Goal: Information Seeking & Learning: Learn about a topic

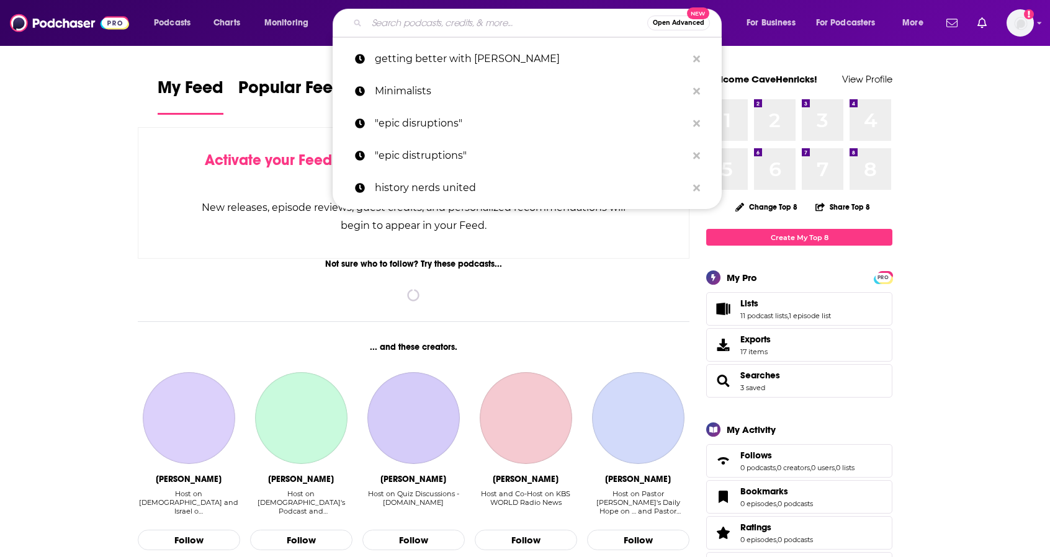
click at [455, 24] on input "Search podcasts, credits, & more..." at bounding box center [507, 23] width 280 height 20
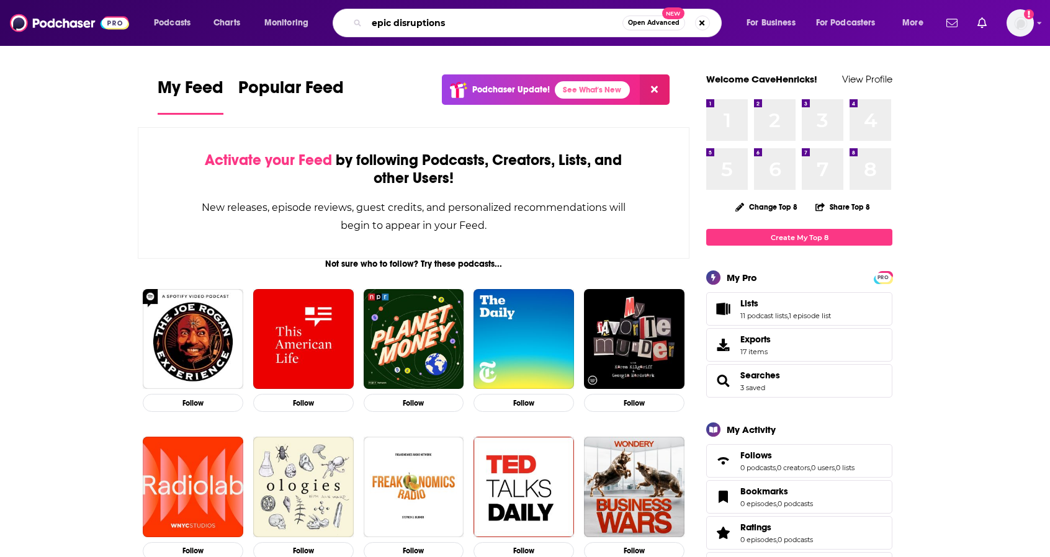
type input "epic disruptions"
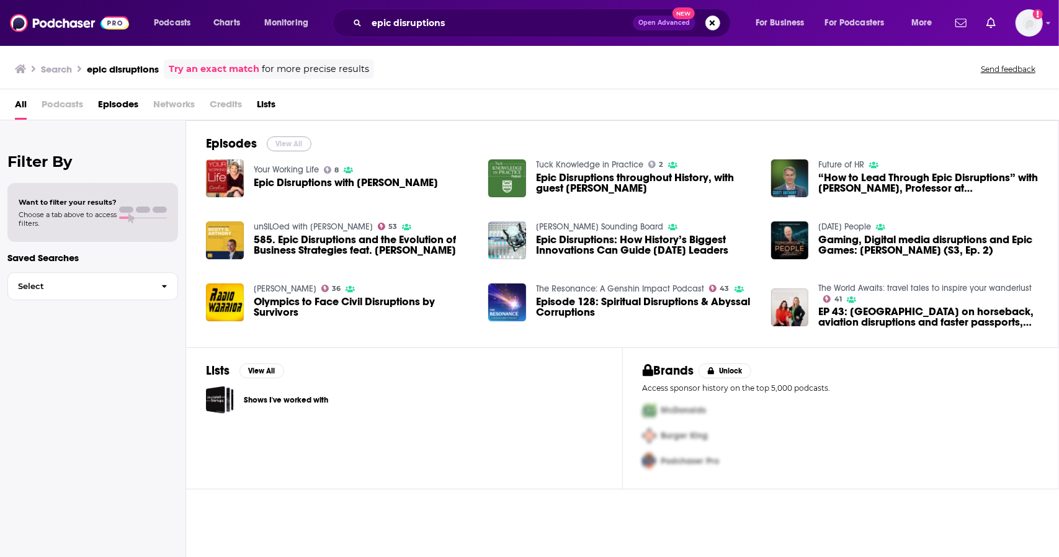
click at [289, 141] on button "View All" at bounding box center [289, 143] width 45 height 15
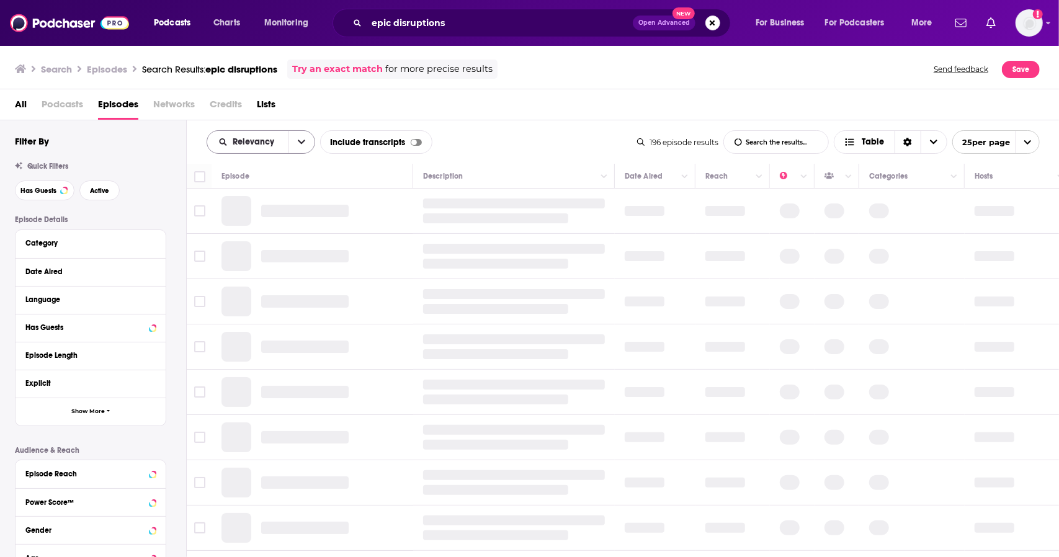
click at [243, 138] on span "Relevancy" at bounding box center [256, 142] width 46 height 9
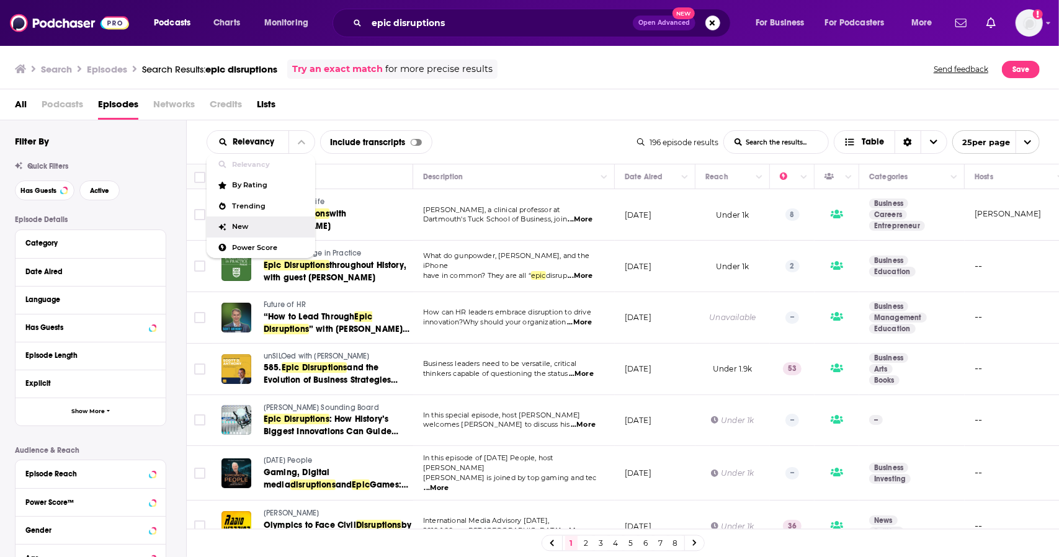
click at [246, 225] on span "New" at bounding box center [268, 226] width 73 height 7
